Goal: Task Accomplishment & Management: Use online tool/utility

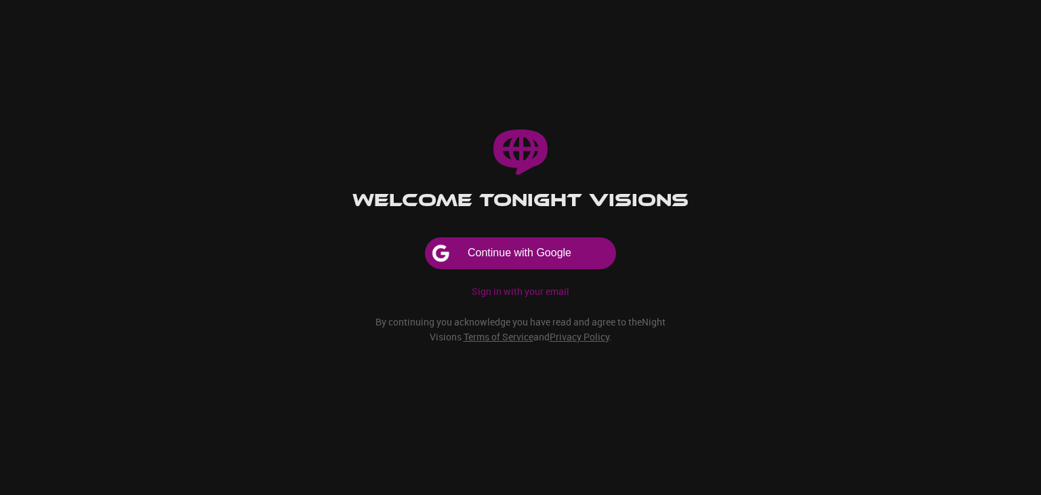
click at [479, 253] on button "Continue with Google" at bounding box center [521, 253] width 190 height 30
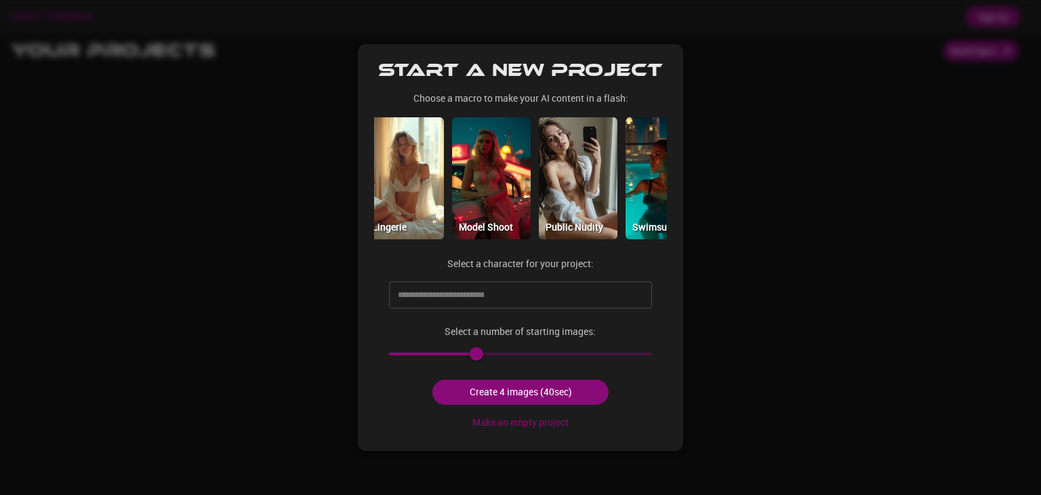
scroll to position [0, 541]
click at [415, 165] on img at bounding box center [405, 178] width 79 height 122
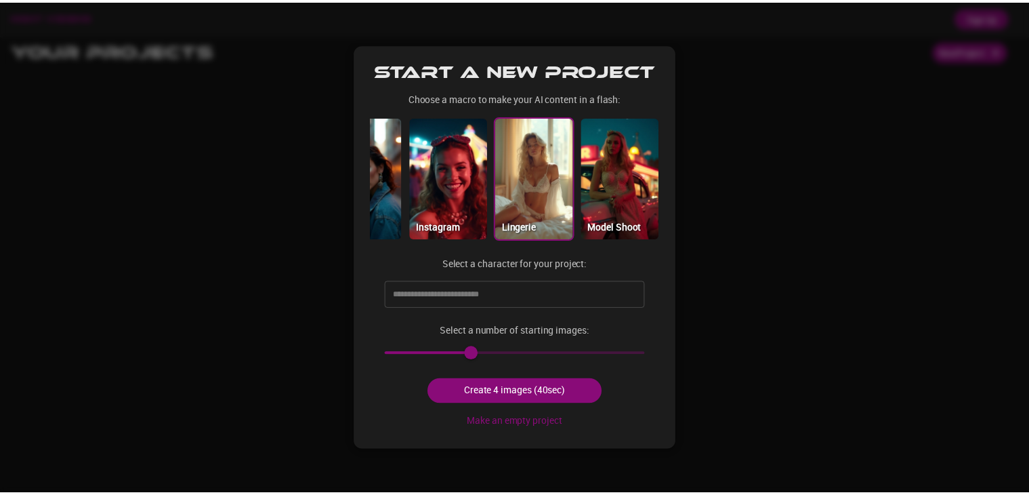
scroll to position [0, 405]
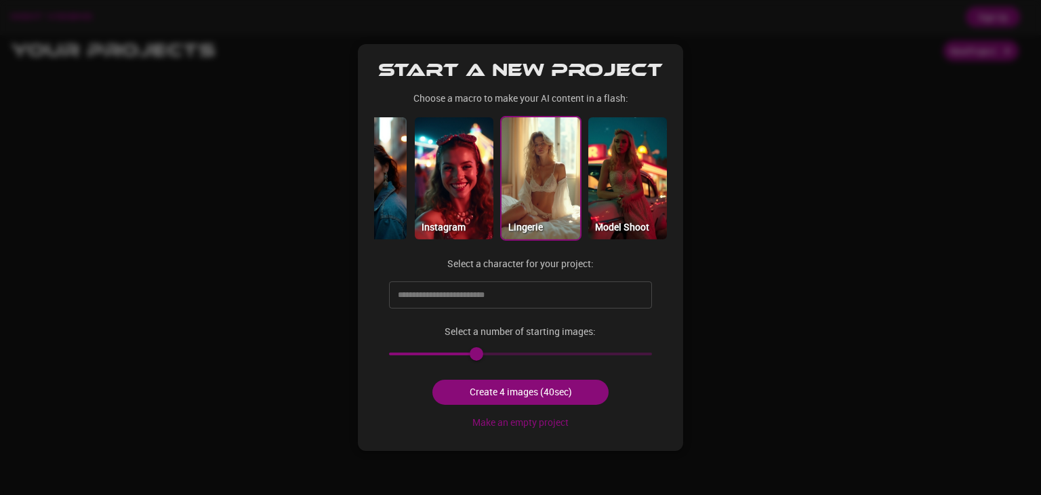
click at [548, 178] on img at bounding box center [541, 178] width 79 height 122
click at [484, 303] on input "text" at bounding box center [510, 295] width 232 height 22
click at [383, 277] on div "Start a new project Choose a macro to make your AI content in a flash: Actor Sh…" at bounding box center [520, 247] width 325 height 407
click at [512, 297] on input "text" at bounding box center [510, 295] width 232 height 22
click at [434, 435] on div "Start a new project Choose a macro to make your AI content in a flash: Actor Sh…" at bounding box center [520, 247] width 325 height 407
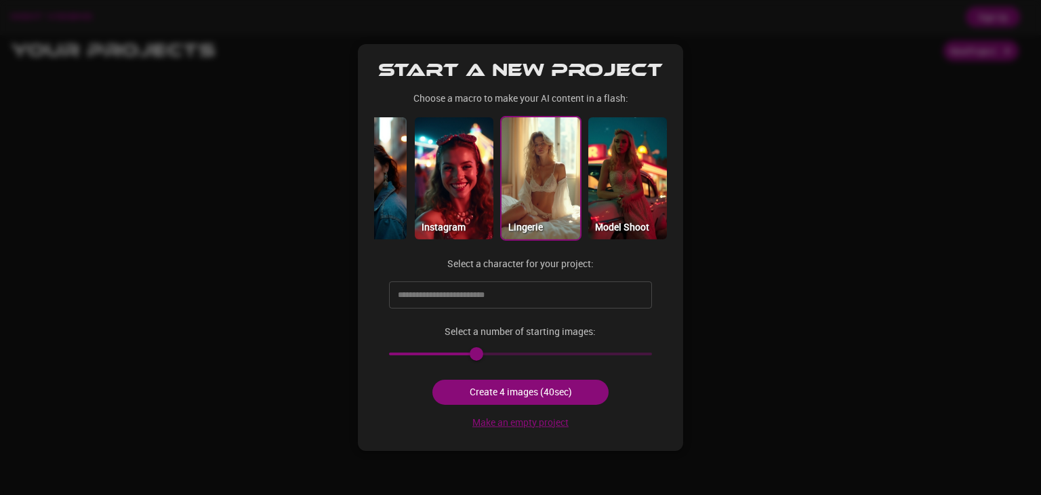
click at [512, 426] on button "Make an empty project" at bounding box center [520, 422] width 107 height 25
